Goal: Information Seeking & Learning: Learn about a topic

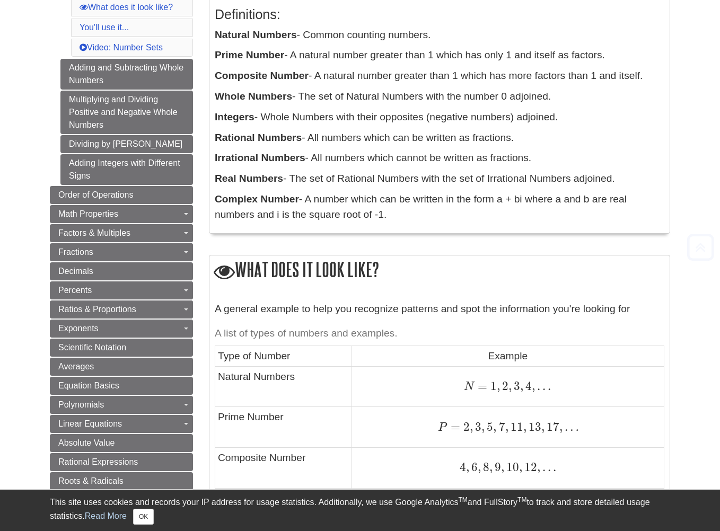
scroll to position [318, 0]
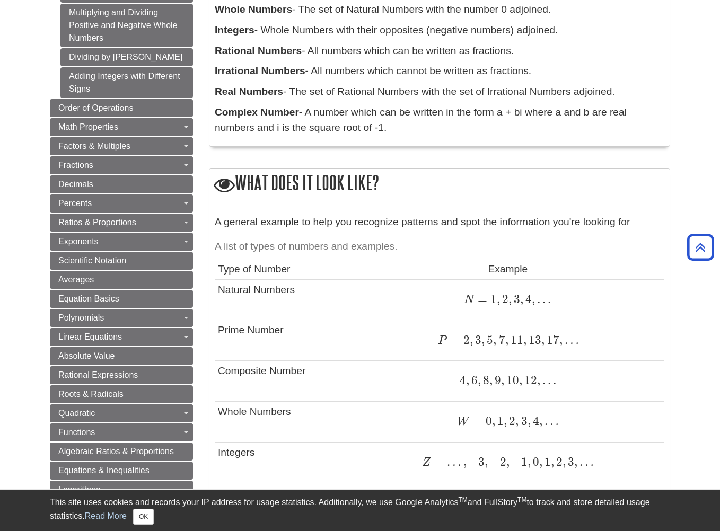
click at [469, 295] on span "N" at bounding box center [469, 300] width 11 height 12
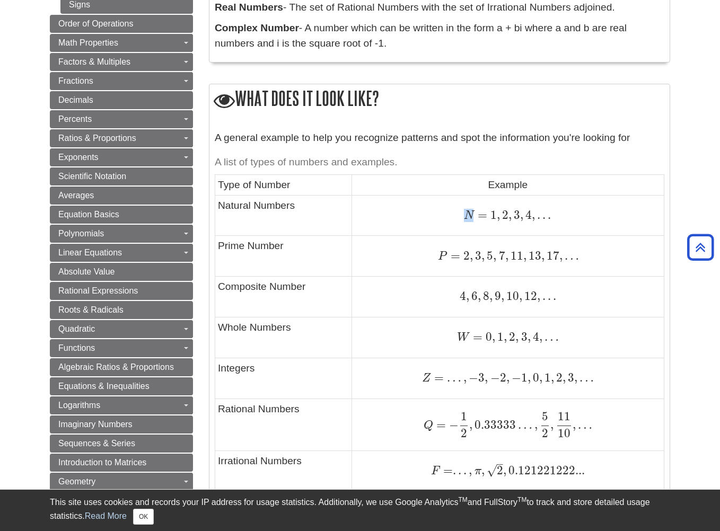
scroll to position [477, 0]
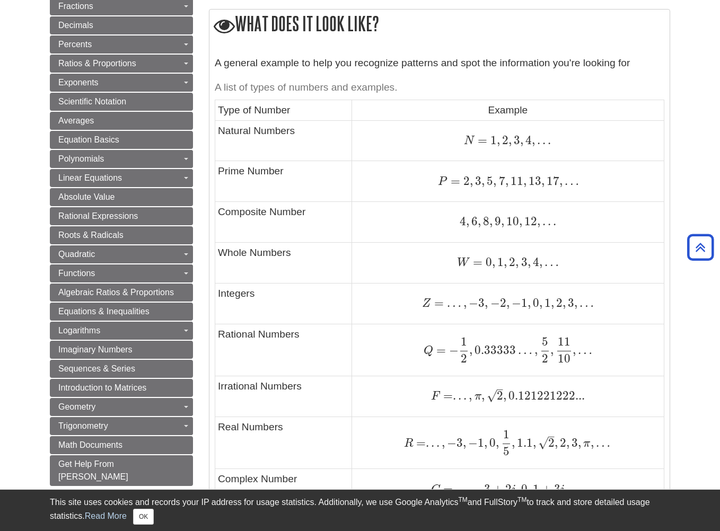
click at [431, 351] on span "Q" at bounding box center [429, 351] width 10 height 12
click at [426, 351] on span "Q" at bounding box center [429, 351] width 10 height 12
drag, startPoint x: 421, startPoint y: 350, endPoint x: 429, endPoint y: 350, distance: 8.0
click at [429, 350] on div "Q = − 1 2 , 0.33333 … , 5 2 , 11 10 , … Q = − 1 2 , 0.33333 … , 5 2 , 11 10 , …" at bounding box center [508, 350] width 306 height 26
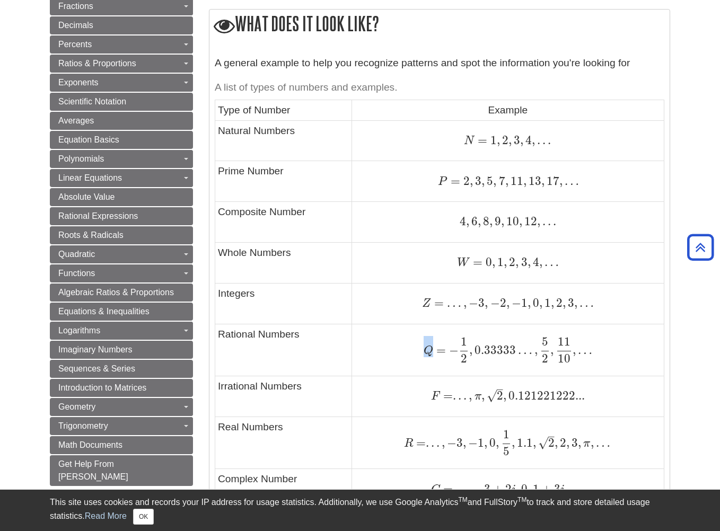
click at [429, 350] on span "Q" at bounding box center [429, 351] width 10 height 12
drag, startPoint x: 419, startPoint y: 350, endPoint x: 428, endPoint y: 350, distance: 9.0
click at [428, 350] on div "Q = − 1 2 , 0.33333 … , 5 2 , 11 10 , … Q = − 1 2 , 0.33333 … , 5 2 , 11 10 , …" at bounding box center [508, 350] width 306 height 26
click at [428, 350] on span "Q" at bounding box center [429, 351] width 10 height 12
click at [412, 445] on span "R" at bounding box center [408, 444] width 9 height 12
